Goal: Navigation & Orientation: Understand site structure

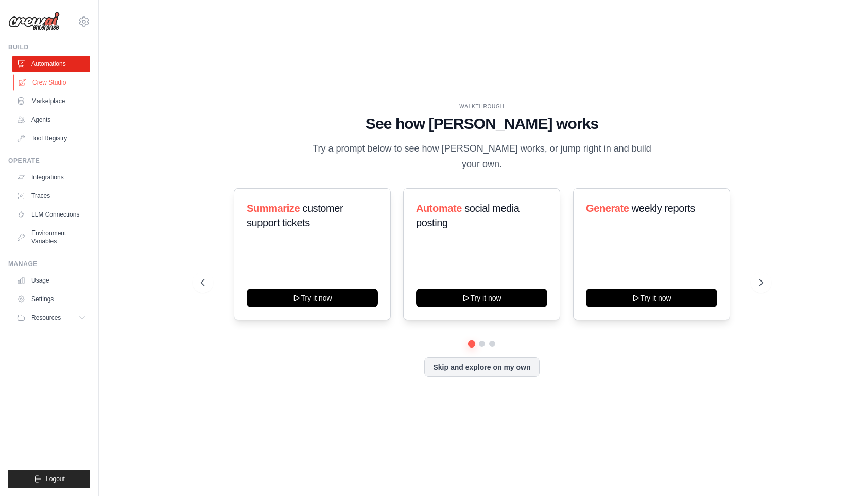
click at [49, 80] on link "Crew Studio" at bounding box center [52, 82] width 78 height 16
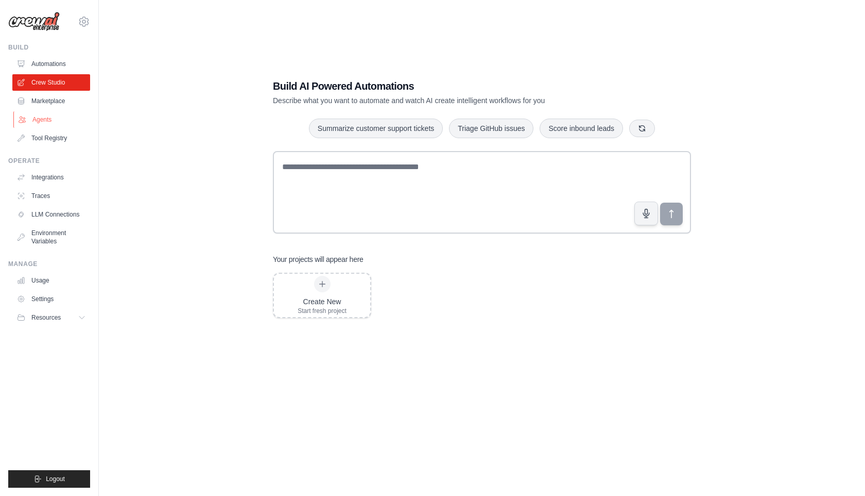
click at [38, 118] on link "Agents" at bounding box center [52, 119] width 78 height 16
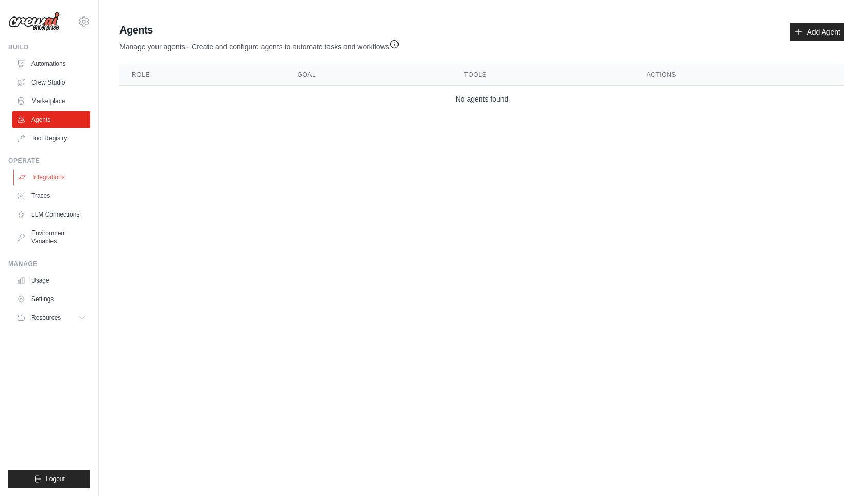
click at [46, 177] on link "Integrations" at bounding box center [52, 177] width 78 height 16
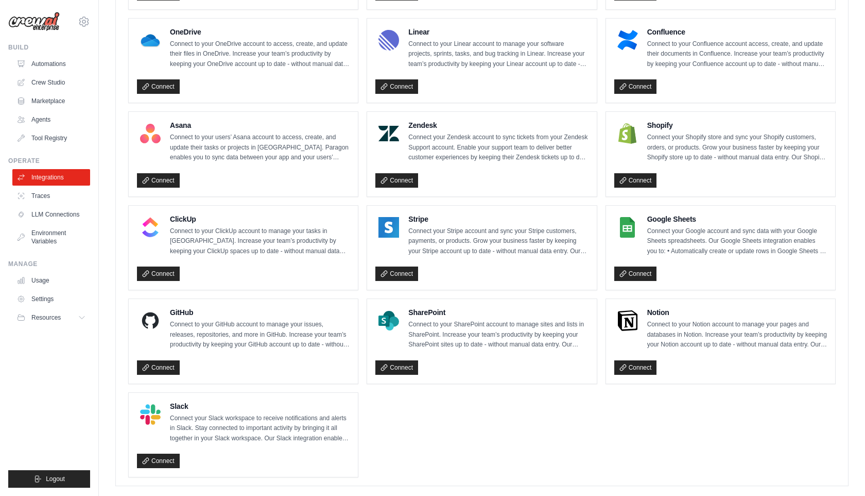
scroll to position [575, 0]
click at [57, 210] on link "LLM Connections" at bounding box center [52, 214] width 78 height 16
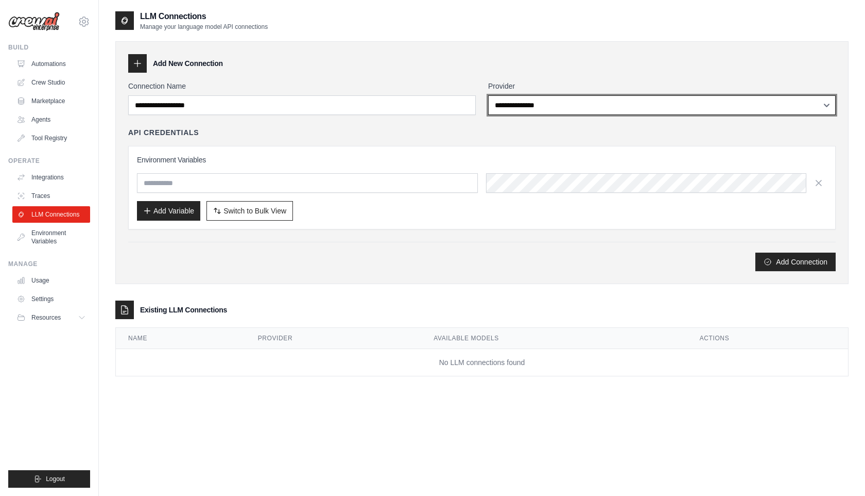
click at [562, 108] on select "**********" at bounding box center [662, 105] width 348 height 20
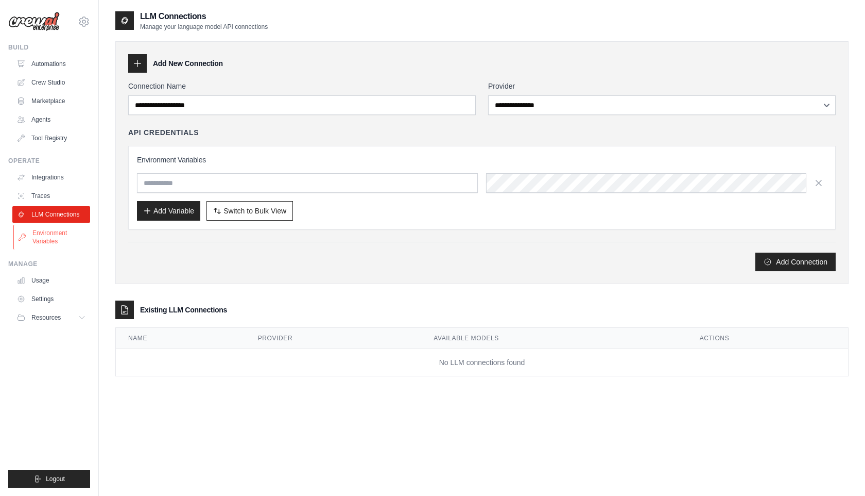
click at [50, 235] on link "Environment Variables" at bounding box center [52, 237] width 78 height 25
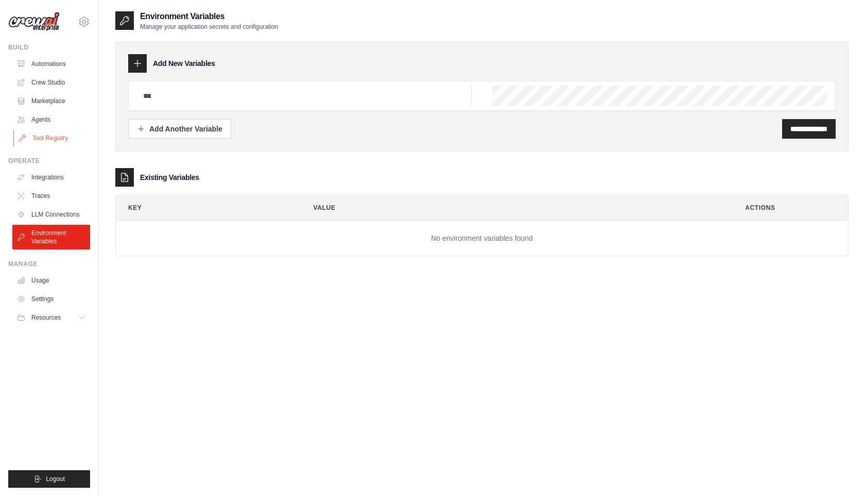
click at [58, 142] on link "Tool Registry" at bounding box center [52, 138] width 78 height 16
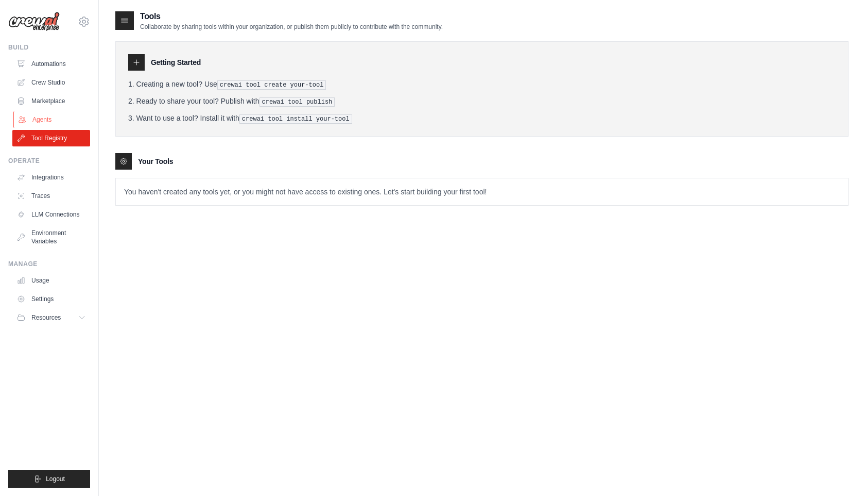
click at [44, 121] on link "Agents" at bounding box center [52, 119] width 78 height 16
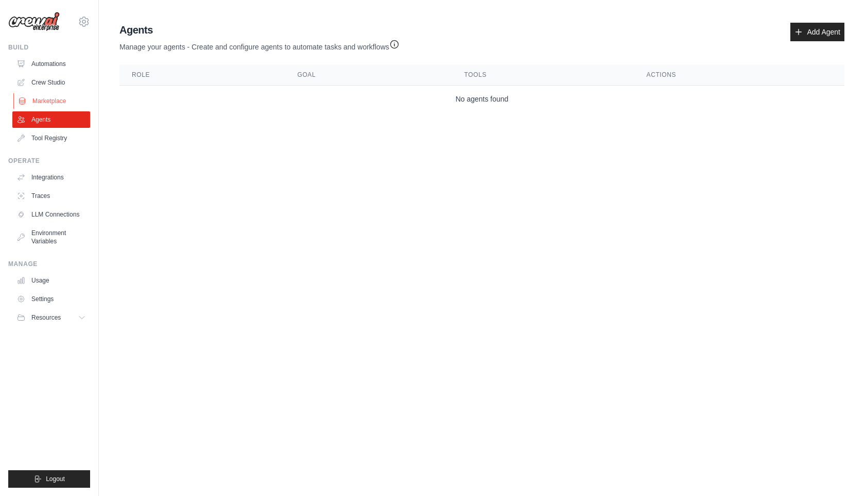
click at [48, 107] on link "Marketplace" at bounding box center [52, 101] width 78 height 16
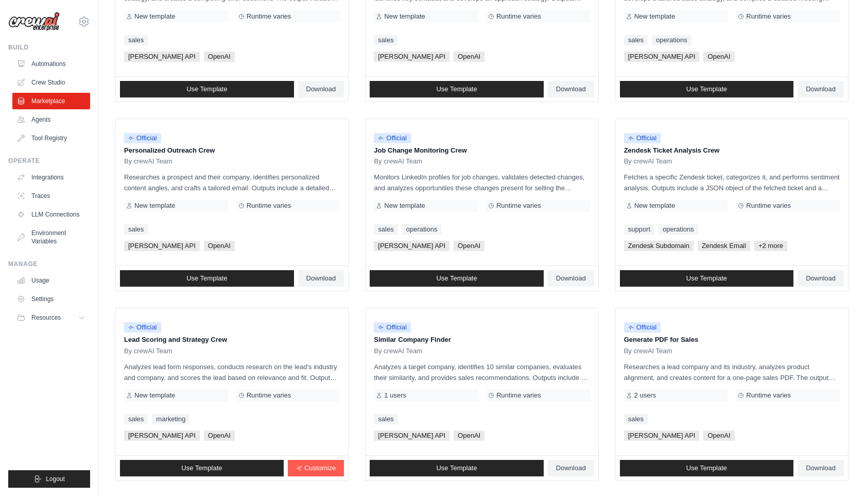
scroll to position [459, 0]
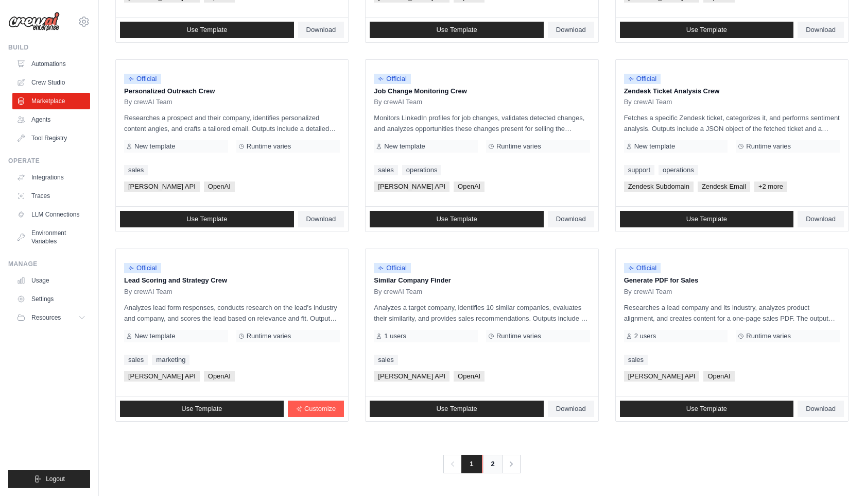
click at [490, 465] on link "2" at bounding box center [493, 463] width 21 height 19
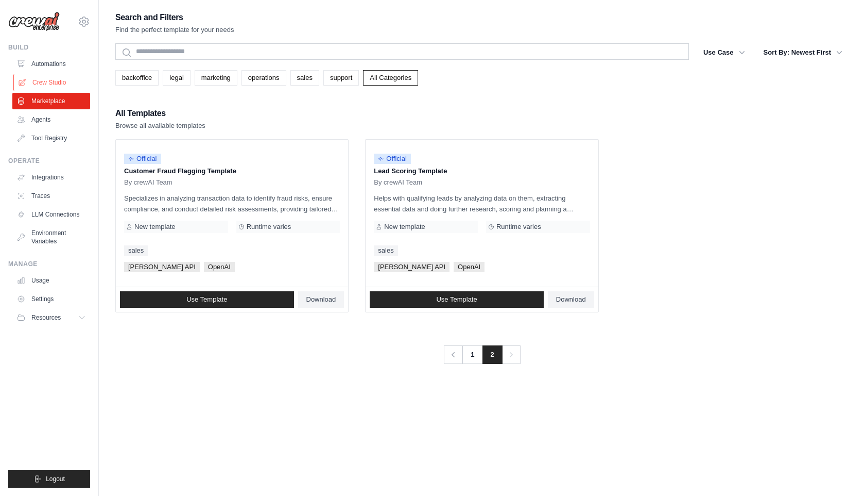
click at [54, 78] on link "Crew Studio" at bounding box center [52, 82] width 78 height 16
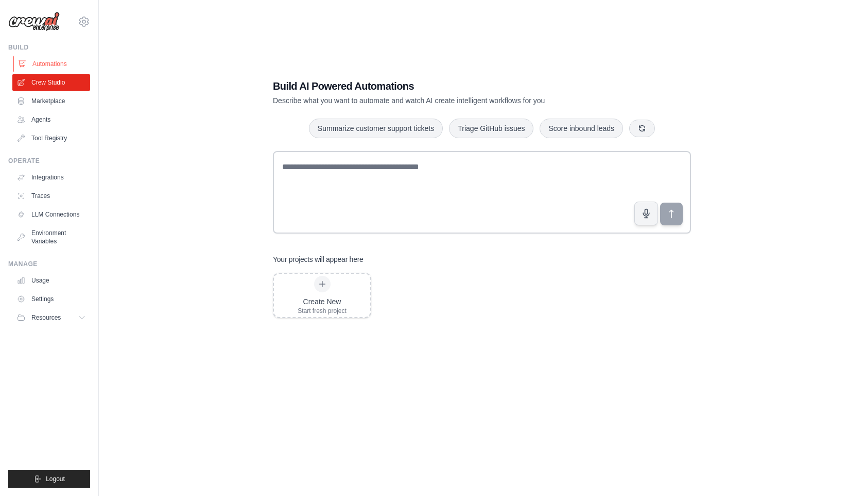
click at [56, 65] on link "Automations" at bounding box center [52, 64] width 78 height 16
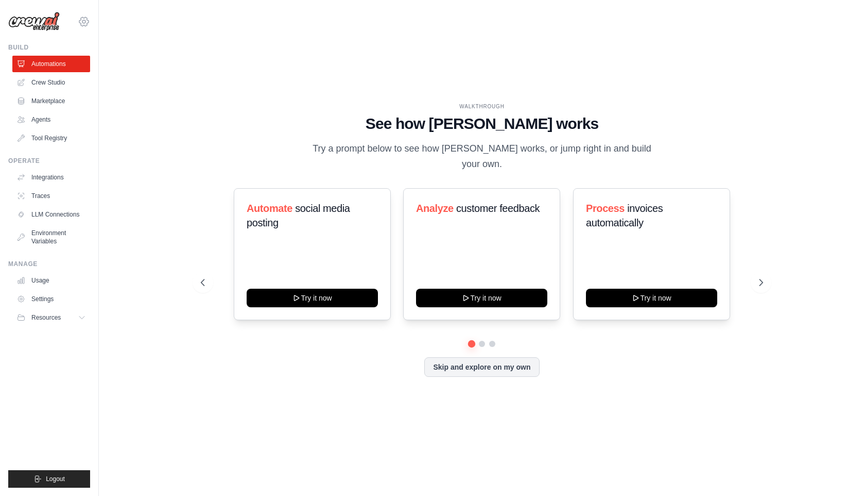
click at [79, 21] on icon at bounding box center [83, 21] width 9 height 9
